Goal: Find specific page/section: Find specific page/section

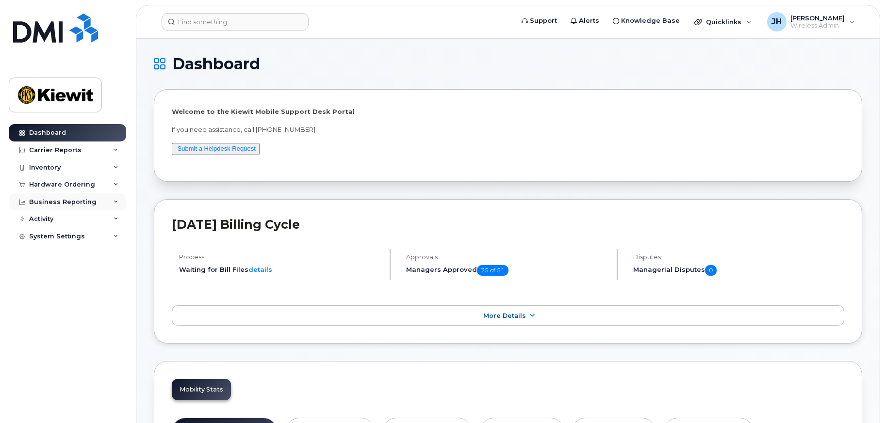
click at [90, 203] on div "Business Reporting" at bounding box center [62, 202] width 67 height 8
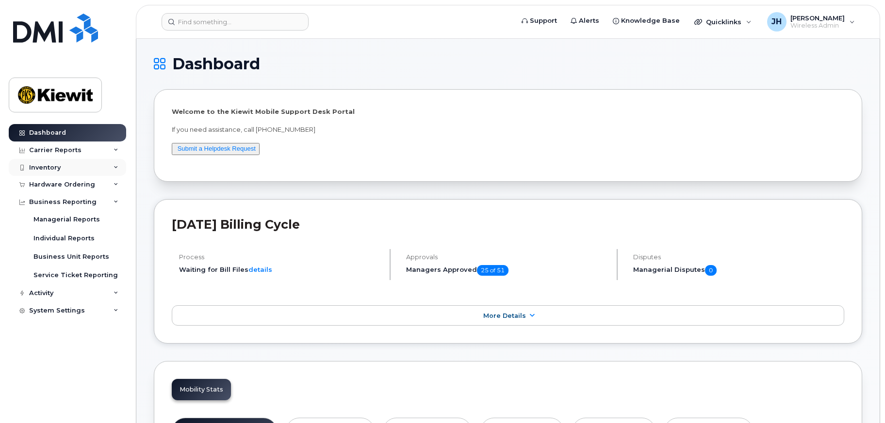
click at [72, 171] on div "Inventory" at bounding box center [67, 167] width 117 height 17
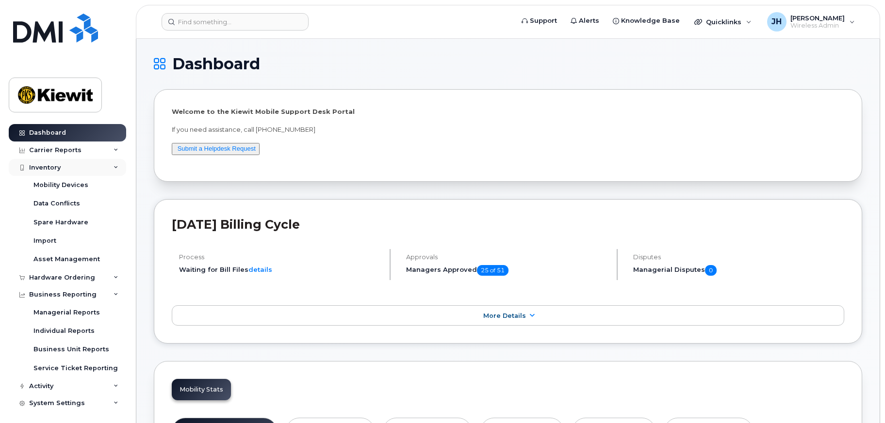
click at [72, 171] on div "Inventory" at bounding box center [67, 167] width 117 height 17
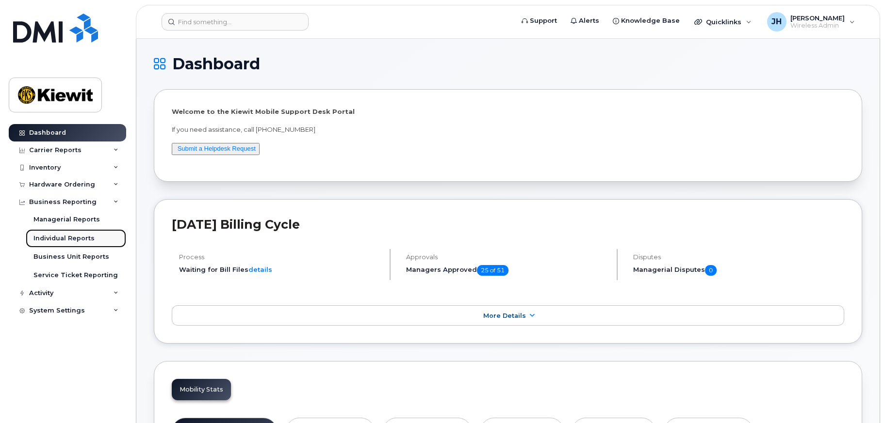
click at [72, 239] on div "Individual Reports" at bounding box center [63, 238] width 61 height 9
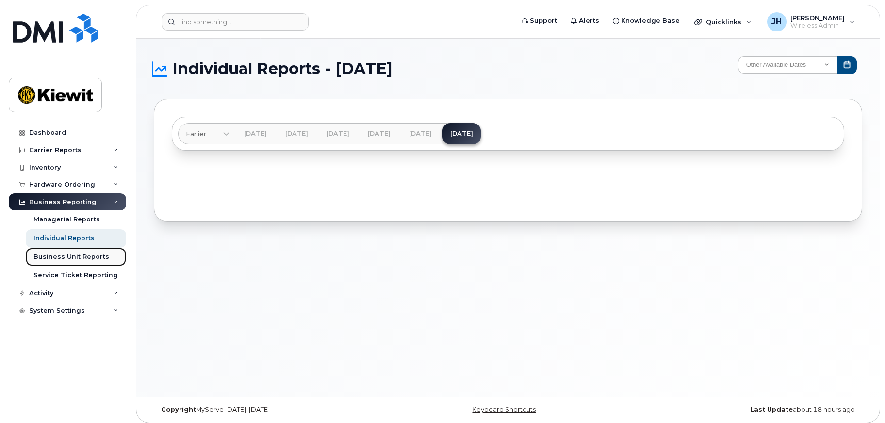
click at [76, 254] on div "Business Unit Reports" at bounding box center [71, 257] width 76 height 9
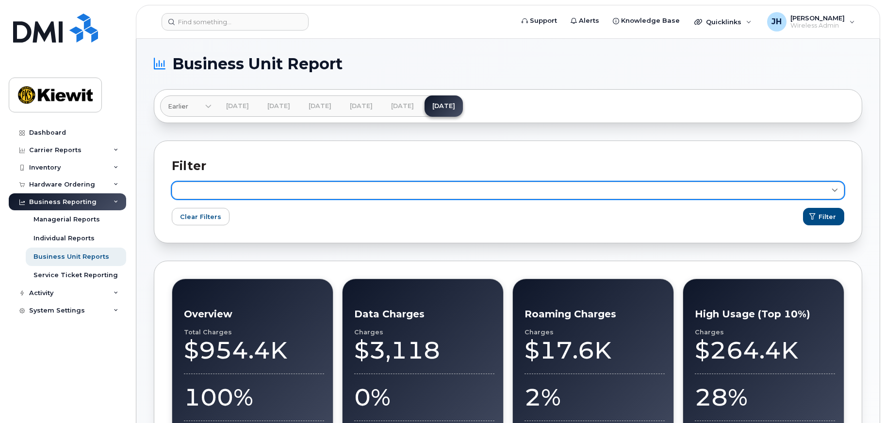
click at [308, 189] on link at bounding box center [508, 190] width 672 height 17
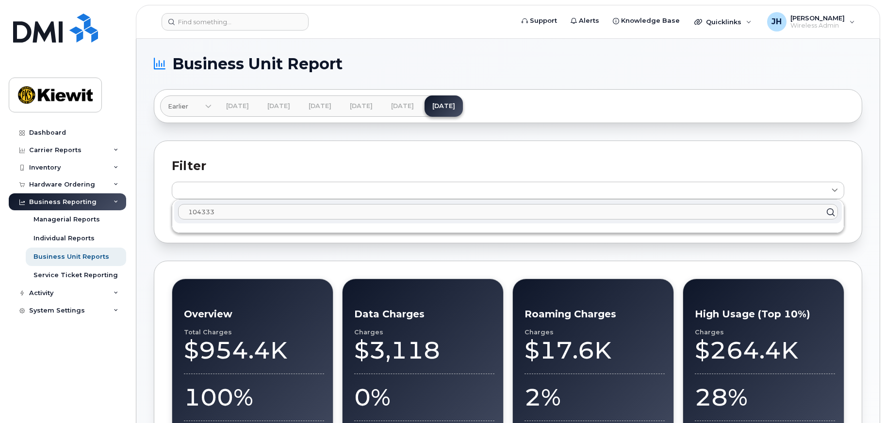
type input "104333"
click at [529, 144] on div "Filter 104333 Clear Filters Filter" at bounding box center [508, 192] width 708 height 103
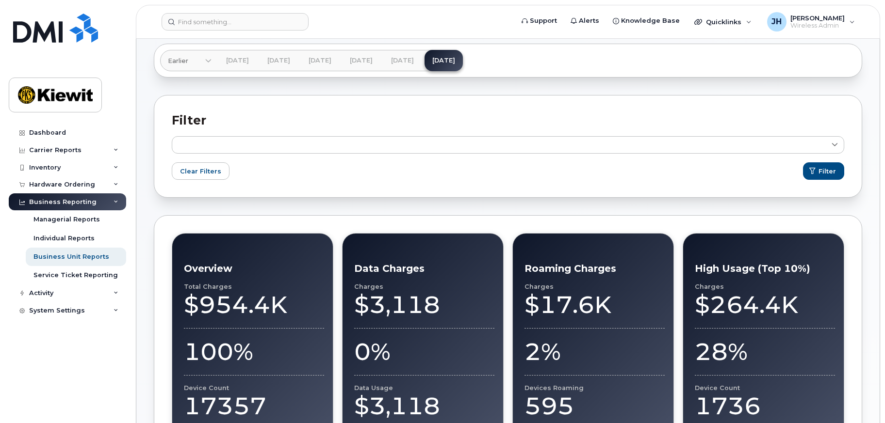
scroll to position [41, 0]
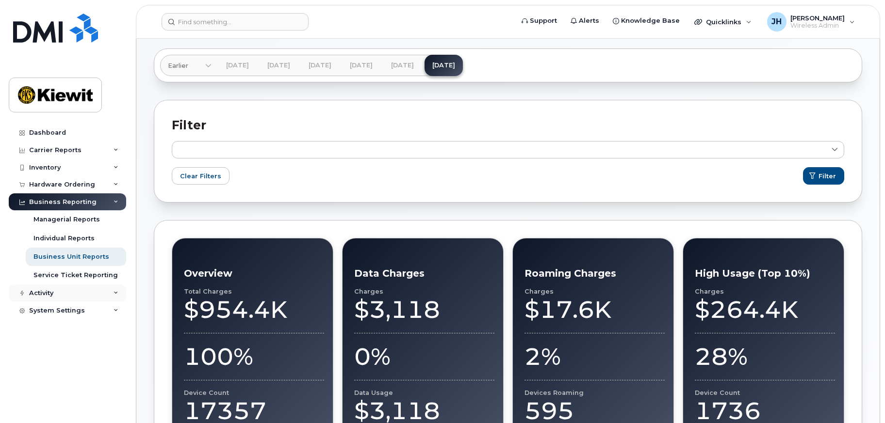
click at [113, 293] on div "Activity" at bounding box center [67, 293] width 117 height 17
